Goal: Leave review/rating

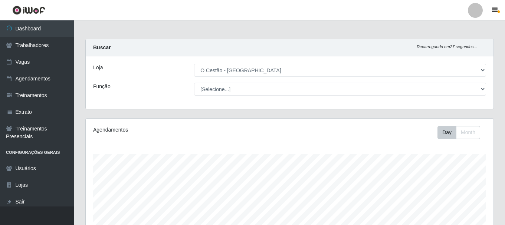
select select "238"
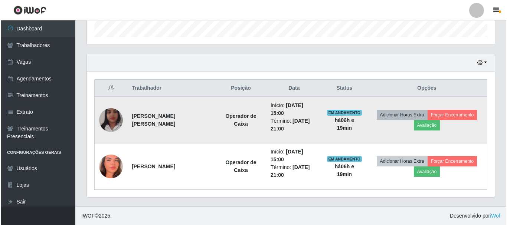
scroll to position [154, 408]
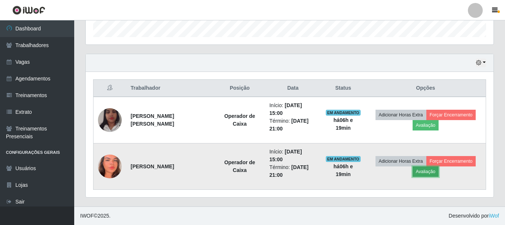
click at [425, 171] on button "Avaliação" at bounding box center [426, 172] width 26 height 10
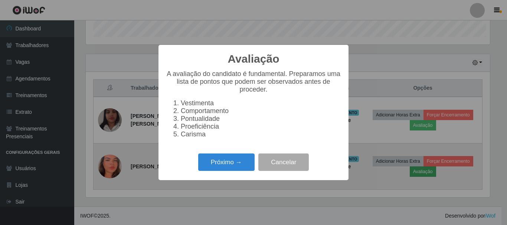
scroll to position [154, 404]
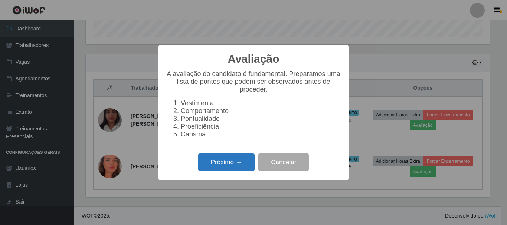
click at [232, 164] on button "Próximo →" at bounding box center [226, 162] width 56 height 17
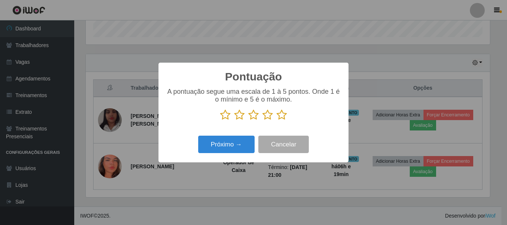
click at [282, 114] on icon at bounding box center [282, 114] width 10 height 11
click at [277, 121] on input "radio" at bounding box center [277, 121] width 0 height 0
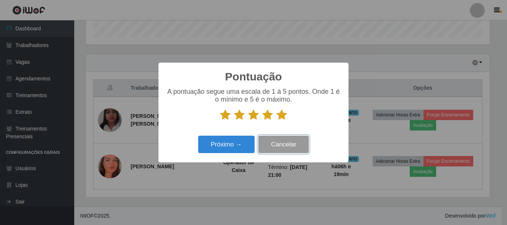
click at [280, 145] on button "Cancelar" at bounding box center [283, 144] width 50 height 17
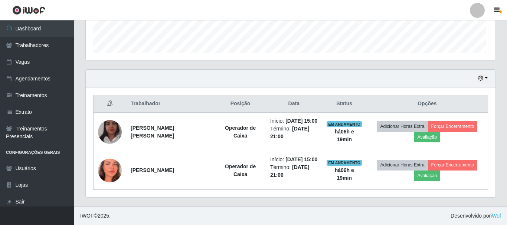
scroll to position [154, 408]
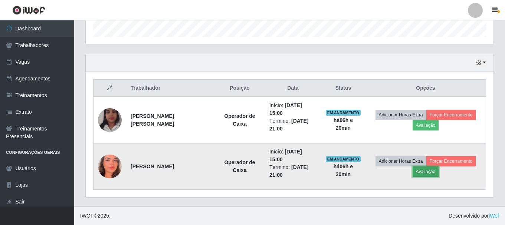
click at [422, 174] on button "Avaliação" at bounding box center [426, 172] width 26 height 10
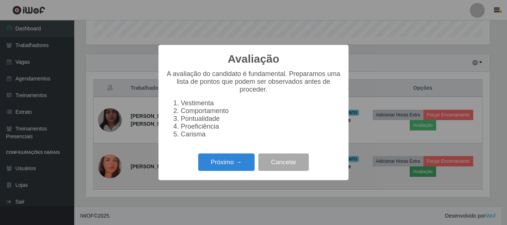
scroll to position [154, 404]
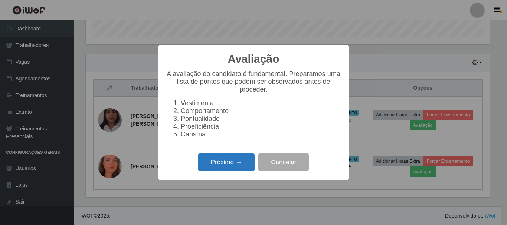
click at [237, 165] on button "Próximo →" at bounding box center [226, 162] width 56 height 17
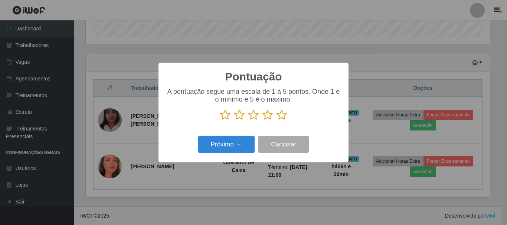
scroll to position [370994, 370744]
click at [281, 113] on icon at bounding box center [282, 114] width 10 height 11
click at [277, 121] on input "radio" at bounding box center [277, 121] width 0 height 0
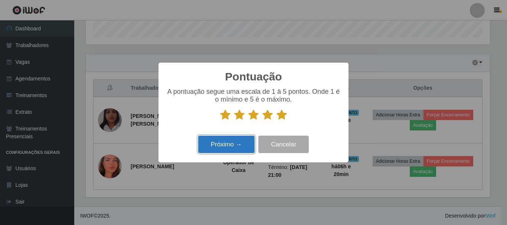
click at [216, 146] on button "Próximo →" at bounding box center [226, 144] width 56 height 17
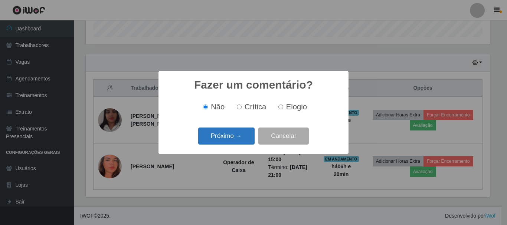
click at [222, 141] on button "Próximo →" at bounding box center [226, 136] width 56 height 17
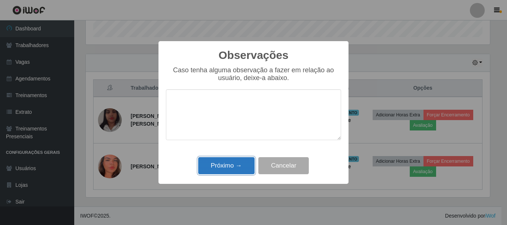
click at [219, 164] on button "Próximo →" at bounding box center [226, 165] width 56 height 17
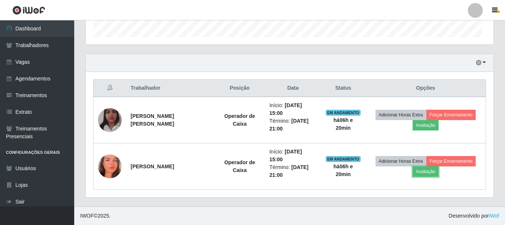
scroll to position [154, 408]
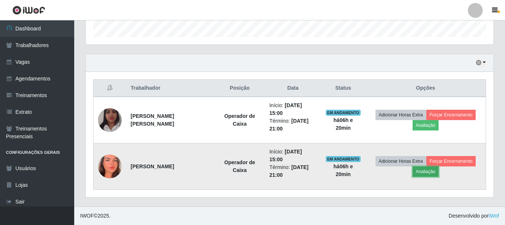
click at [423, 173] on button "Avaliação" at bounding box center [426, 172] width 26 height 10
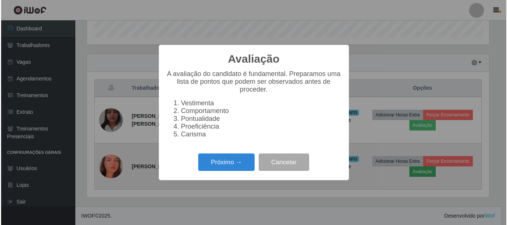
scroll to position [154, 404]
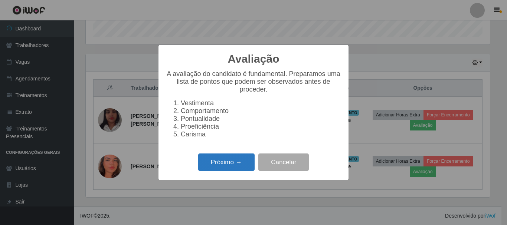
click at [239, 170] on button "Próximo →" at bounding box center [226, 162] width 56 height 17
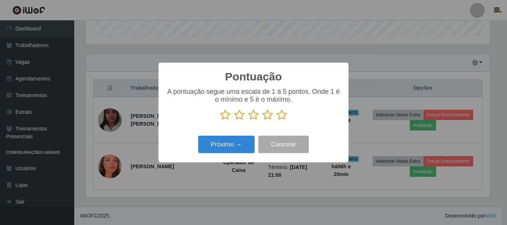
scroll to position [370994, 370744]
click at [282, 117] on icon at bounding box center [282, 114] width 10 height 11
click at [277, 121] on input "radio" at bounding box center [277, 121] width 0 height 0
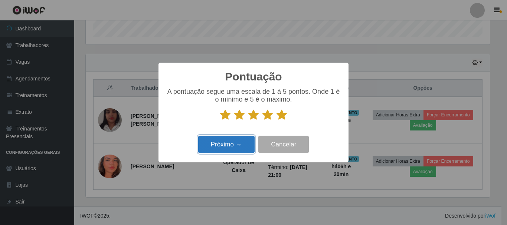
click at [226, 150] on button "Próximo →" at bounding box center [226, 144] width 56 height 17
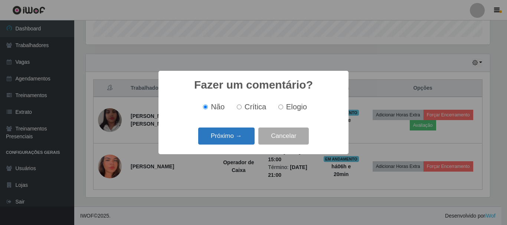
click at [232, 140] on button "Próximo →" at bounding box center [226, 136] width 56 height 17
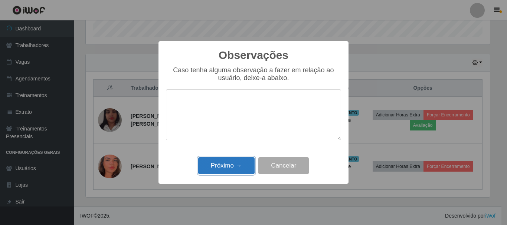
click at [227, 173] on button "Próximo →" at bounding box center [226, 165] width 56 height 17
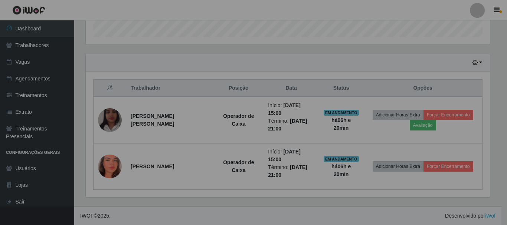
scroll to position [154, 408]
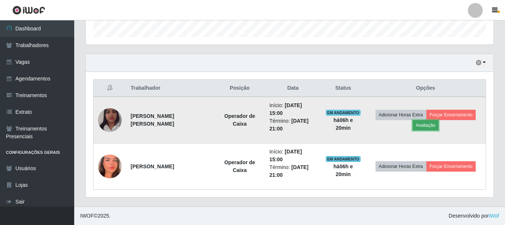
click at [416, 126] on button "Avaliação" at bounding box center [426, 125] width 26 height 10
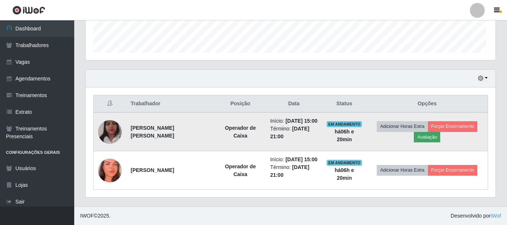
scroll to position [154, 404]
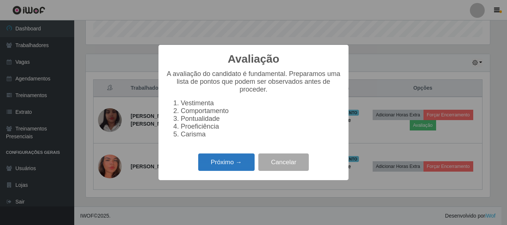
click at [212, 164] on button "Próximo →" at bounding box center [226, 162] width 56 height 17
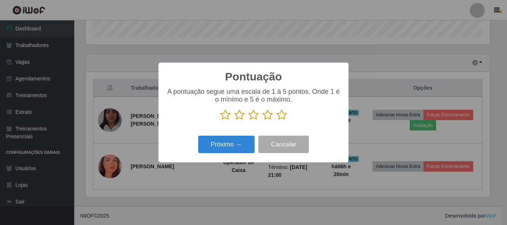
scroll to position [370994, 370744]
drag, startPoint x: 287, startPoint y: 114, endPoint x: 283, endPoint y: 114, distance: 4.5
click at [284, 114] on p at bounding box center [253, 114] width 175 height 11
click at [283, 114] on icon at bounding box center [282, 114] width 10 height 11
click at [277, 121] on input "radio" at bounding box center [277, 121] width 0 height 0
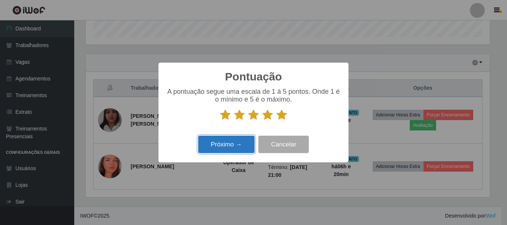
click at [225, 150] on button "Próximo →" at bounding box center [226, 144] width 56 height 17
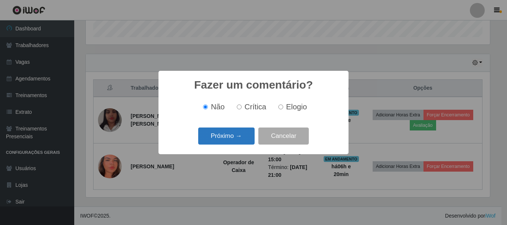
click at [229, 142] on button "Próximo →" at bounding box center [226, 136] width 56 height 17
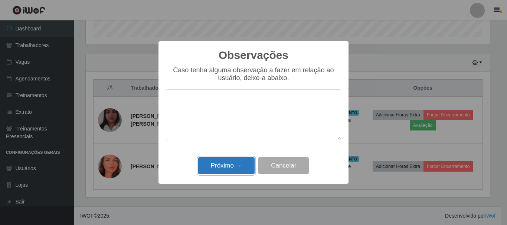
click at [219, 166] on button "Próximo →" at bounding box center [226, 165] width 56 height 17
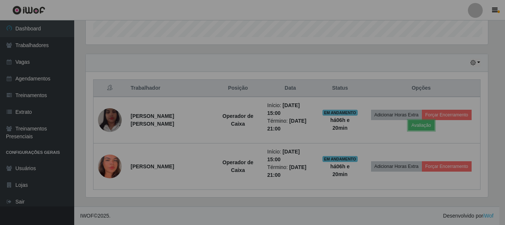
scroll to position [154, 408]
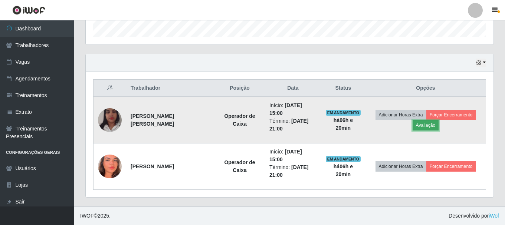
click at [424, 130] on button "Avaliação" at bounding box center [426, 125] width 26 height 10
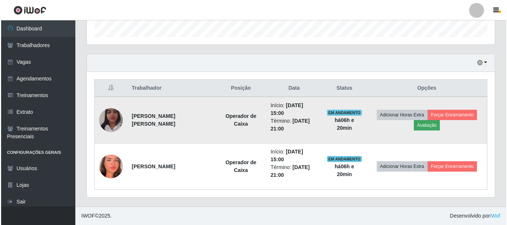
scroll to position [154, 404]
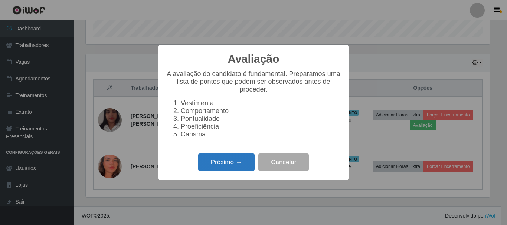
click at [215, 167] on button "Próximo →" at bounding box center [226, 162] width 56 height 17
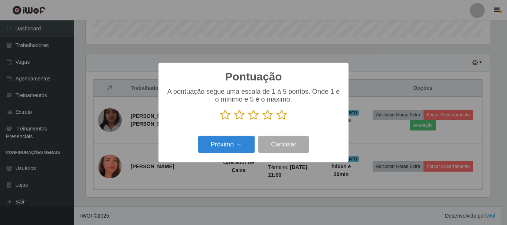
scroll to position [370994, 370744]
click at [285, 115] on icon at bounding box center [282, 114] width 10 height 11
click at [277, 121] on input "radio" at bounding box center [277, 121] width 0 height 0
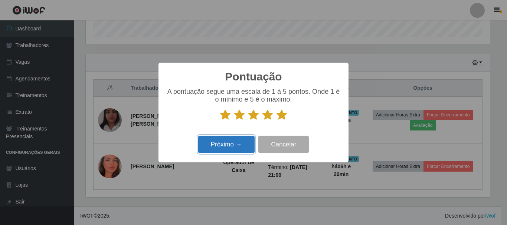
click at [235, 143] on button "Próximo →" at bounding box center [226, 144] width 56 height 17
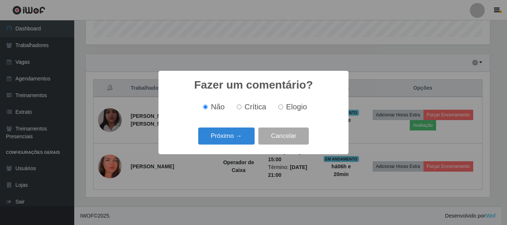
click at [235, 143] on button "Próximo →" at bounding box center [226, 136] width 56 height 17
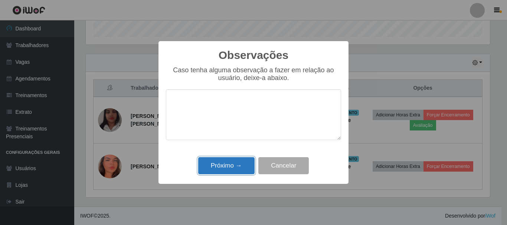
click at [228, 165] on button "Próximo →" at bounding box center [226, 165] width 56 height 17
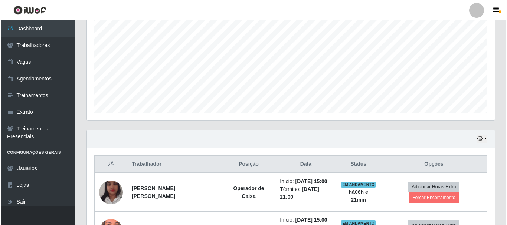
scroll to position [213, 0]
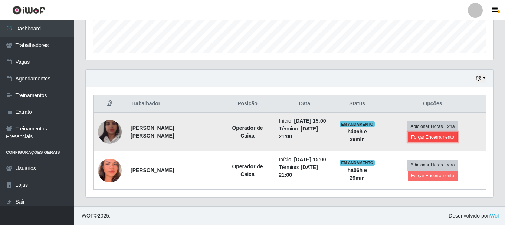
click at [418, 136] on button "Forçar Encerramento" at bounding box center [433, 137] width 50 height 10
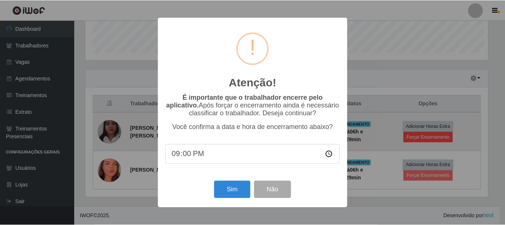
scroll to position [154, 404]
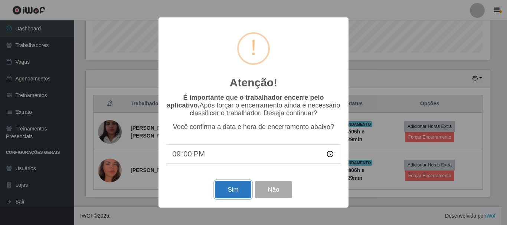
click at [223, 191] on button "Sim" at bounding box center [233, 189] width 36 height 17
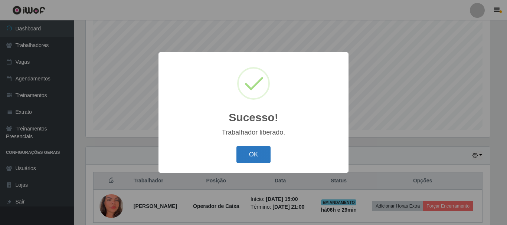
click at [255, 156] on button "OK" at bounding box center [253, 154] width 35 height 17
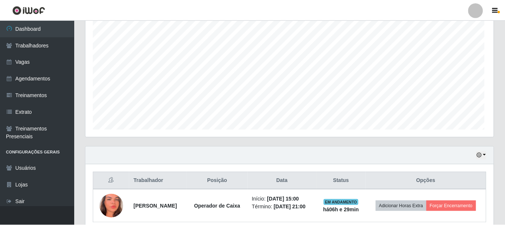
scroll to position [154, 408]
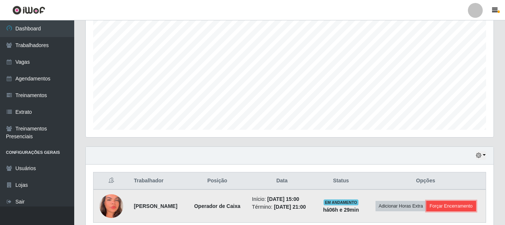
click at [426, 212] on button "Forçar Encerramento" at bounding box center [451, 206] width 50 height 10
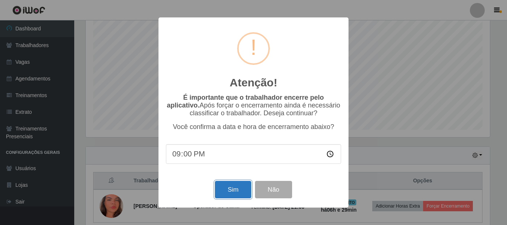
click at [232, 192] on button "Sim" at bounding box center [233, 189] width 36 height 17
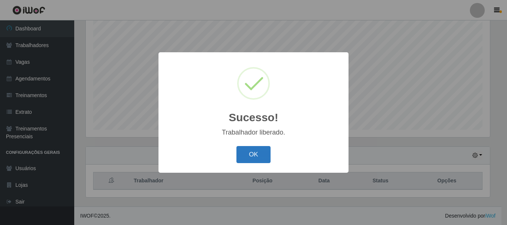
click at [258, 157] on button "OK" at bounding box center [253, 154] width 35 height 17
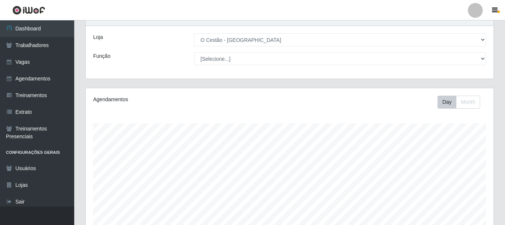
scroll to position [0, 0]
